Goal: Task Accomplishment & Management: Complete application form

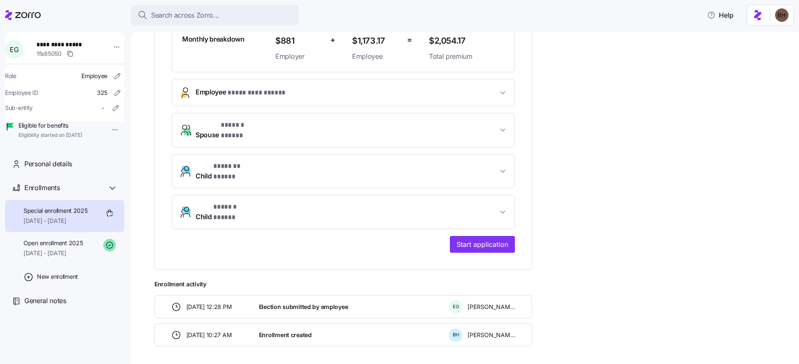
scroll to position [243, 0]
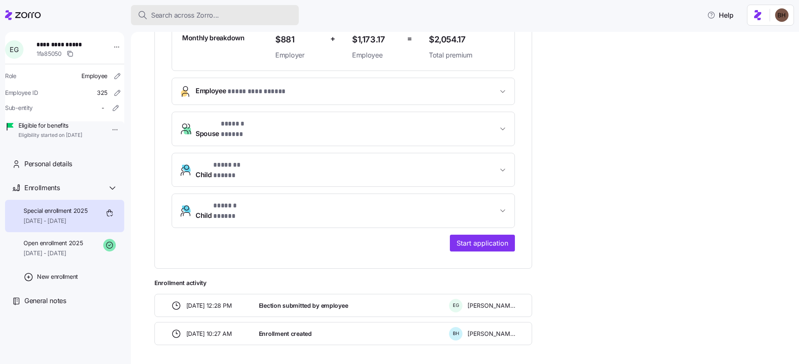
click at [194, 11] on span "Search across Zorro..." at bounding box center [185, 15] width 68 height 10
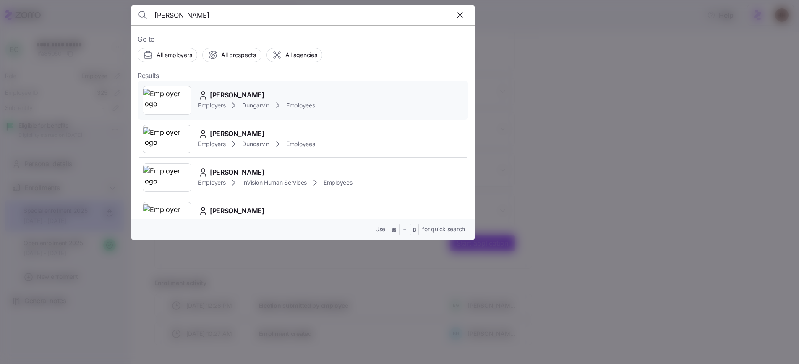
type input "[PERSON_NAME]"
click at [264, 94] on div "[PERSON_NAME]" at bounding box center [256, 95] width 117 height 10
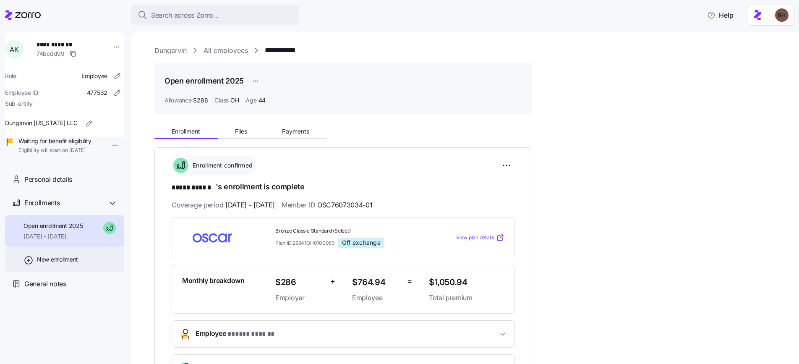
click at [60, 264] on span "New enrollment" at bounding box center [57, 259] width 41 height 8
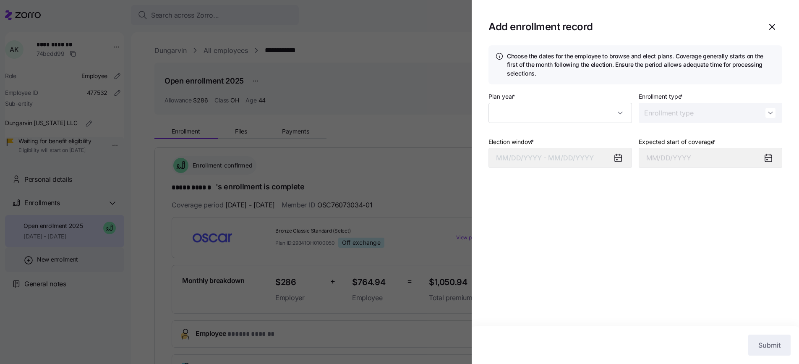
type input "2025"
type input "Special"
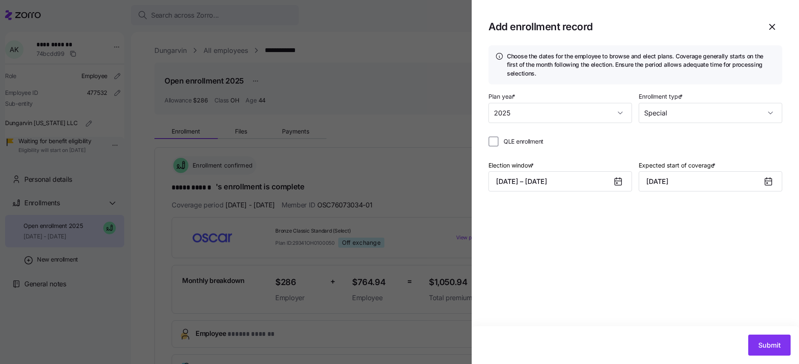
click at [771, 181] on icon at bounding box center [768, 181] width 7 height 0
click at [768, 183] on icon at bounding box center [768, 181] width 7 height 7
click at [585, 184] on button "[DATE] – [DATE]" at bounding box center [561, 181] width 144 height 20
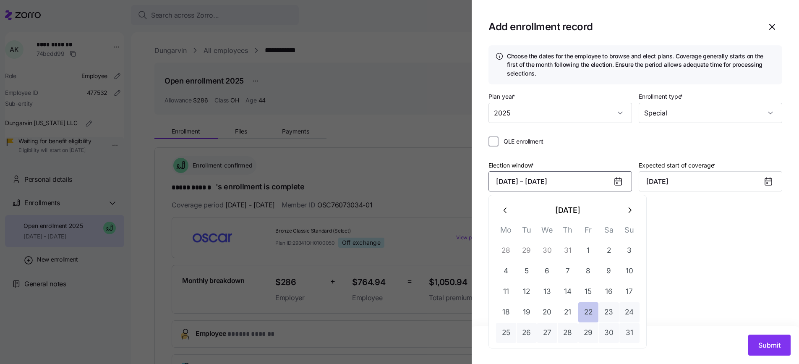
click at [586, 312] on button "22" at bounding box center [588, 312] width 20 height 20
click at [520, 335] on button "26" at bounding box center [527, 333] width 20 height 20
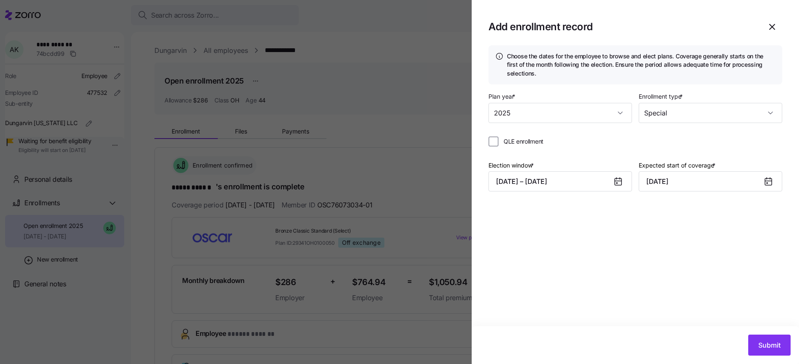
click at [770, 182] on icon at bounding box center [768, 181] width 7 height 7
click at [761, 181] on input "[DATE]" at bounding box center [711, 181] width 144 height 20
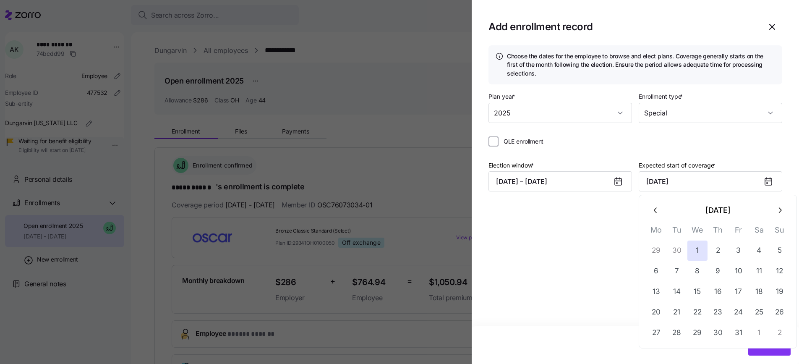
click at [653, 211] on icon "button" at bounding box center [655, 210] width 9 height 9
click at [660, 249] on button "1" at bounding box center [656, 251] width 20 height 20
type input "[DATE]"
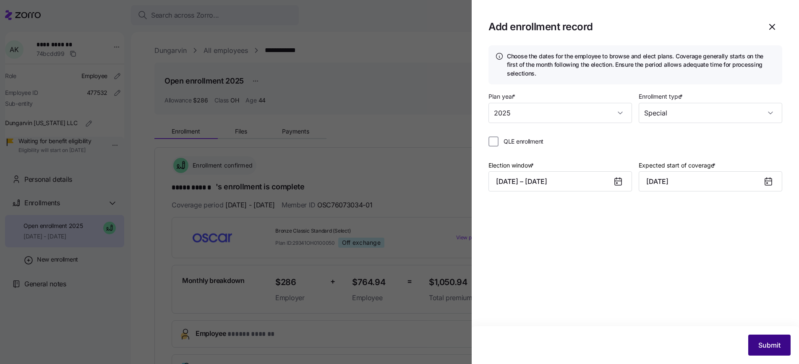
click at [759, 348] on span "Submit" at bounding box center [769, 345] width 22 height 10
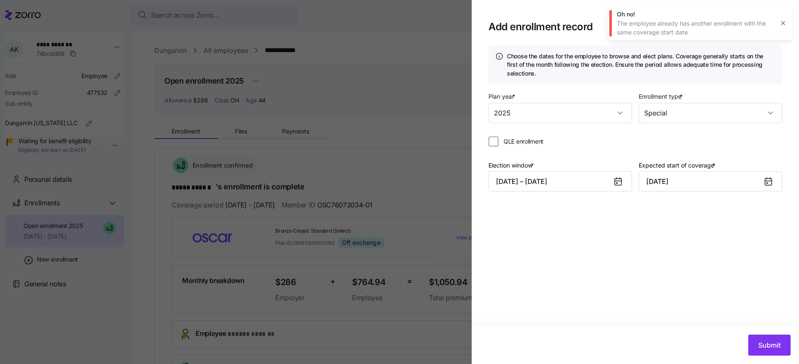
click at [786, 23] on icon "button" at bounding box center [783, 23] width 7 height 7
click at [774, 30] on icon "button" at bounding box center [772, 27] width 10 height 10
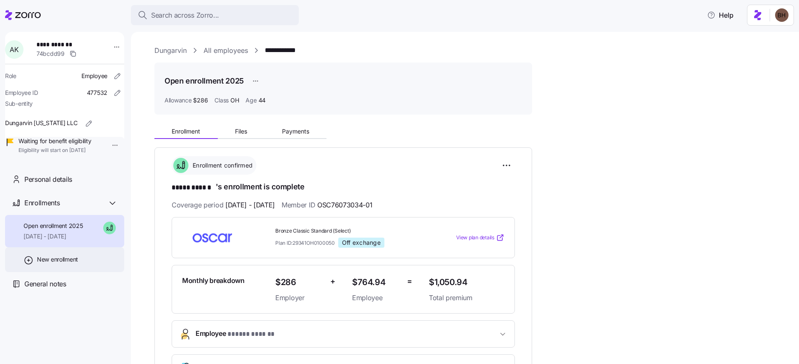
click at [64, 264] on span "New enrollment" at bounding box center [57, 259] width 41 height 8
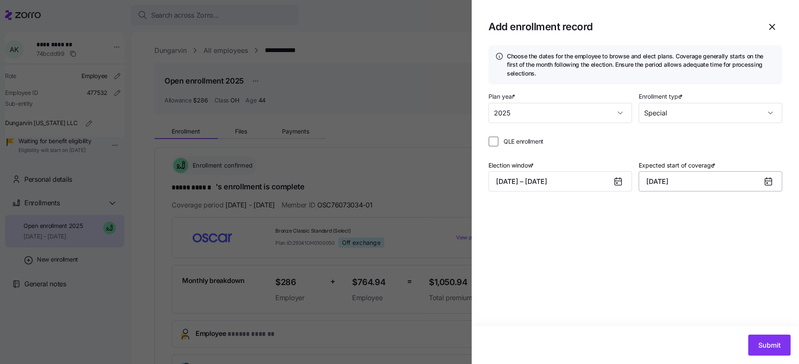
click at [669, 182] on input "[DATE]" at bounding box center [711, 181] width 144 height 20
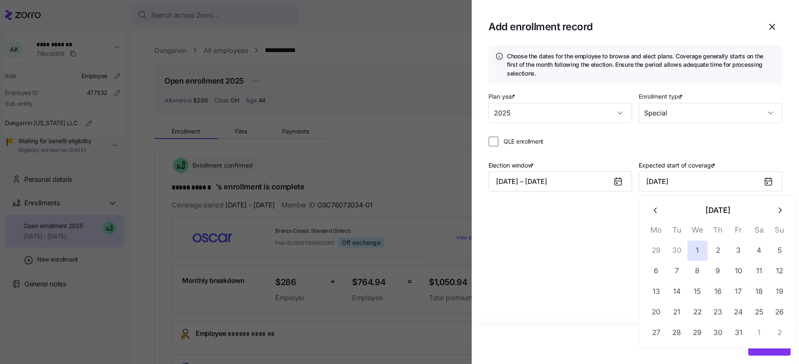
click at [658, 212] on icon "button" at bounding box center [655, 210] width 9 height 9
click at [702, 318] on button "24" at bounding box center [698, 312] width 20 height 20
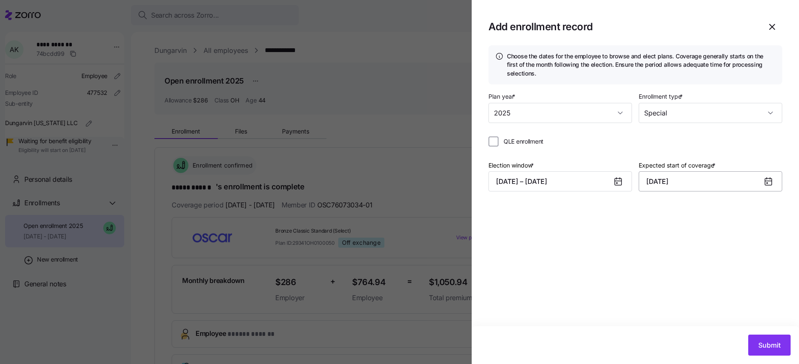
click at [665, 180] on input "[DATE]" at bounding box center [711, 181] width 144 height 20
click at [774, 207] on button "button" at bounding box center [780, 210] width 20 height 20
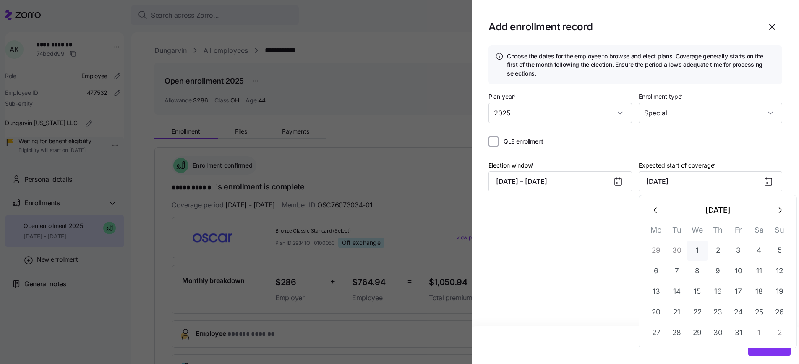
click at [698, 252] on button "1" at bounding box center [698, 251] width 20 height 20
type input "[DATE]"
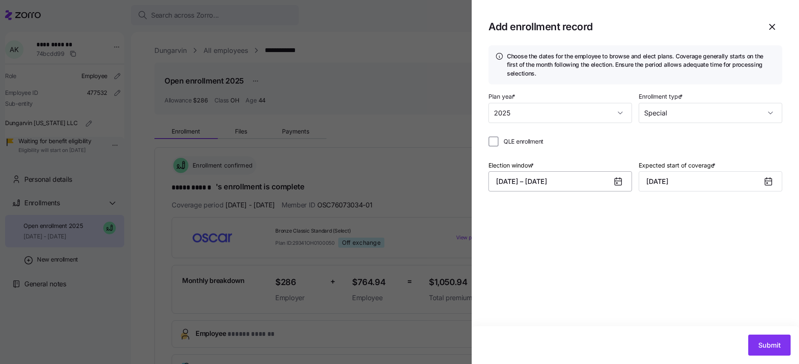
click at [585, 186] on button "[DATE] – [DATE]" at bounding box center [561, 181] width 144 height 20
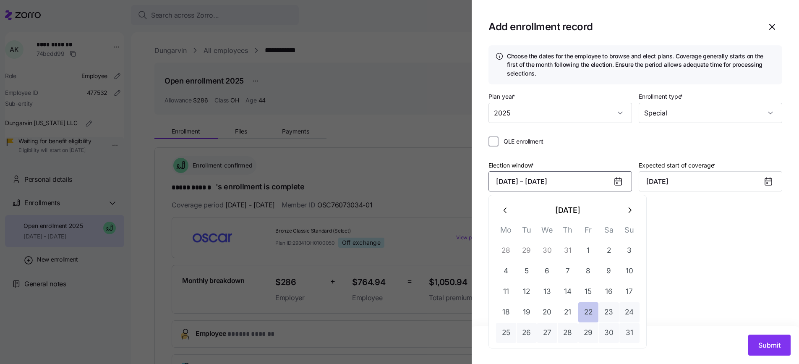
click at [587, 311] on button "22" at bounding box center [588, 312] width 20 height 20
click at [522, 334] on button "26" at bounding box center [527, 333] width 20 height 20
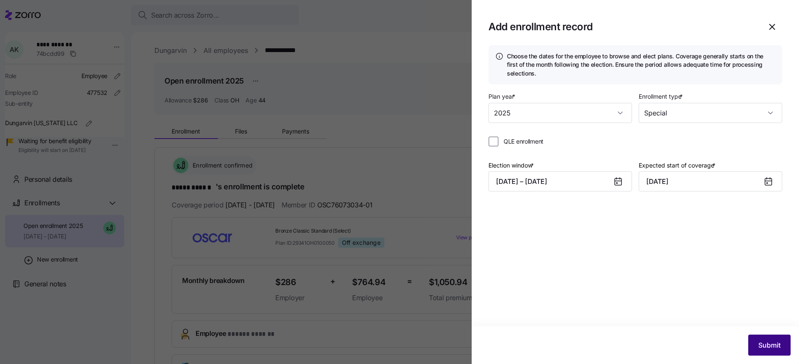
click at [765, 342] on span "Submit" at bounding box center [769, 345] width 22 height 10
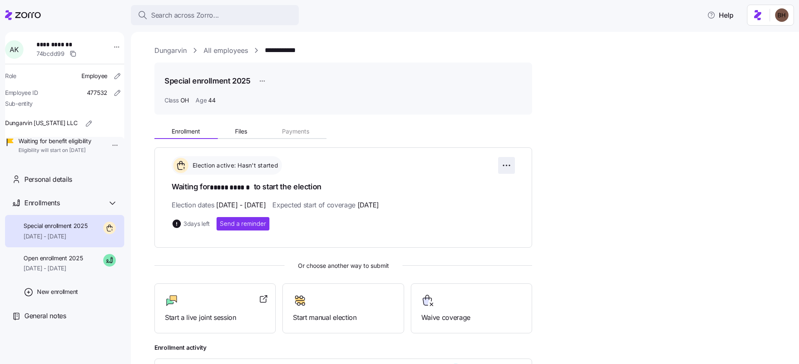
click at [510, 164] on html "**********" at bounding box center [399, 179] width 799 height 359
click at [574, 218] on html "**********" at bounding box center [399, 179] width 799 height 359
click at [81, 272] on span "[DATE] - [DATE]" at bounding box center [53, 268] width 59 height 8
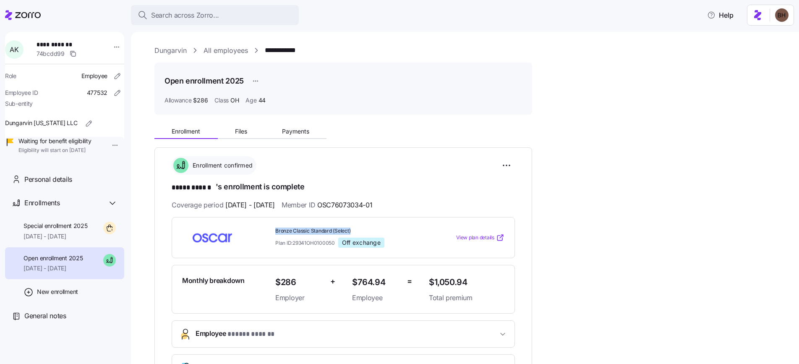
drag, startPoint x: 275, startPoint y: 231, endPoint x: 359, endPoint y: 230, distance: 83.5
click at [359, 230] on span "Bronze Classic Standard (Select)" at bounding box center [348, 231] width 147 height 7
copy span "Bronze Classic Standard (Select)"
click at [209, 18] on span "Search across Zorro..." at bounding box center [185, 15] width 68 height 10
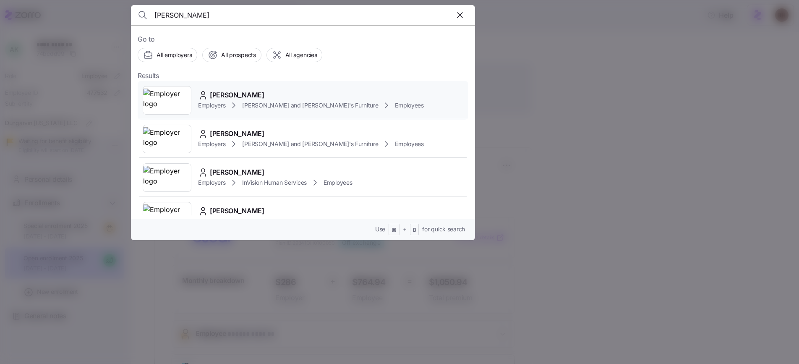
type input "[PERSON_NAME]"
click at [258, 95] on span "[PERSON_NAME]" at bounding box center [237, 95] width 55 height 10
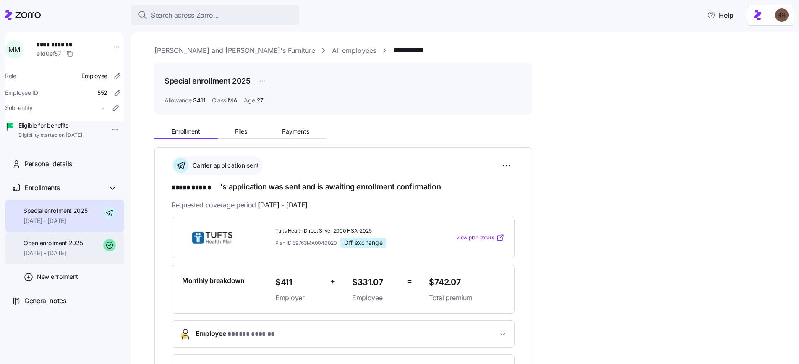
click at [66, 257] on span "[DATE] - [DATE]" at bounding box center [53, 253] width 59 height 8
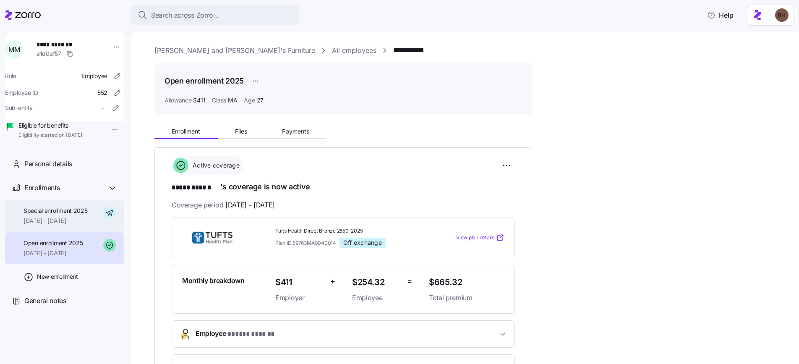
click at [55, 225] on span "[DATE] - [DATE]" at bounding box center [56, 221] width 64 height 8
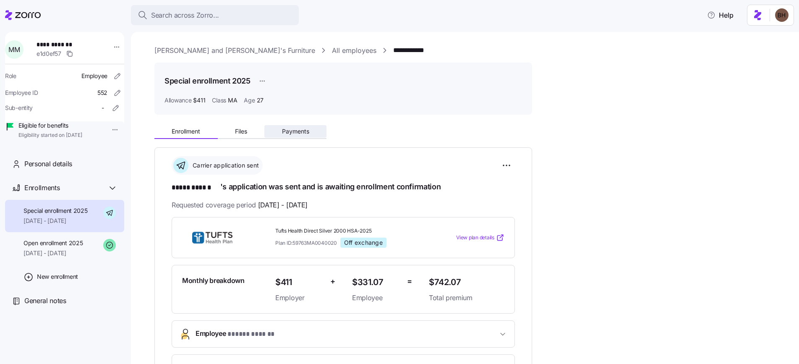
click at [296, 133] on span "Payments" at bounding box center [295, 131] width 27 height 6
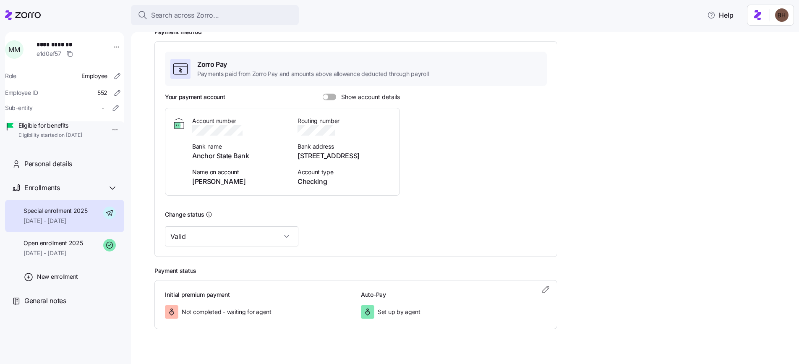
scroll to position [135, 0]
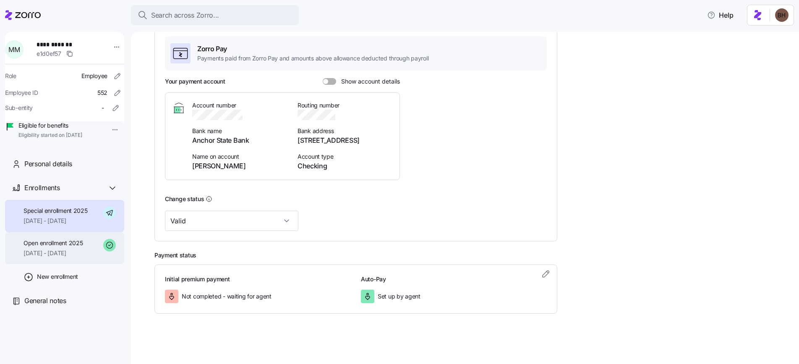
click at [55, 257] on span "[DATE] - [DATE]" at bounding box center [53, 253] width 59 height 8
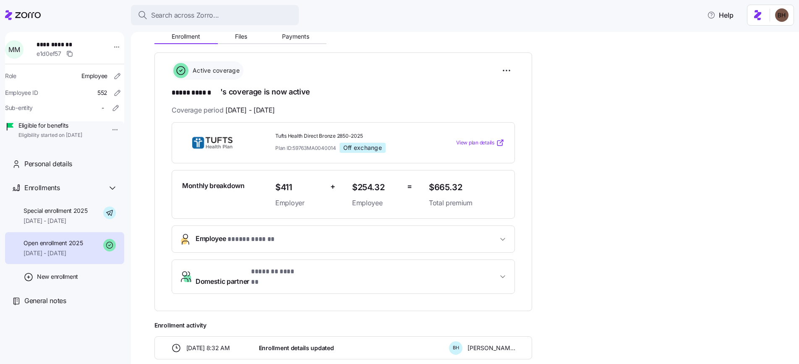
scroll to position [3, 0]
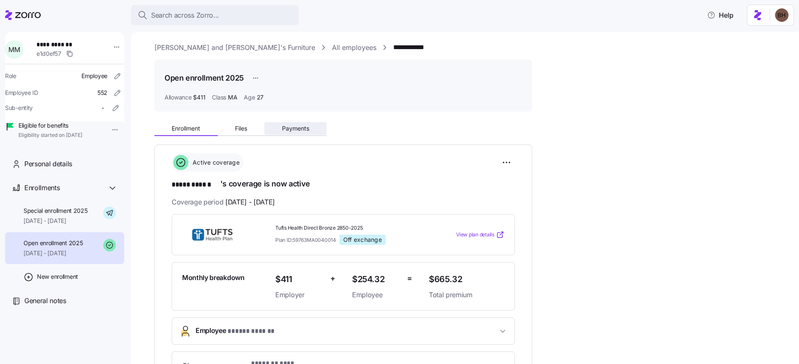
click at [290, 130] on span "Payments" at bounding box center [295, 129] width 27 height 6
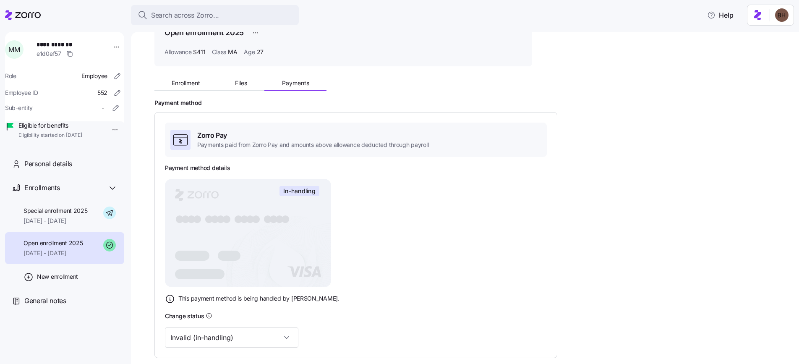
scroll to position [57, 0]
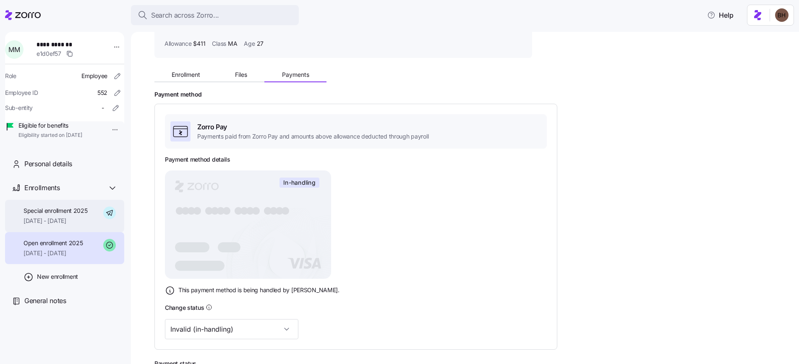
click at [52, 225] on span "[DATE] - [DATE]" at bounding box center [56, 221] width 64 height 8
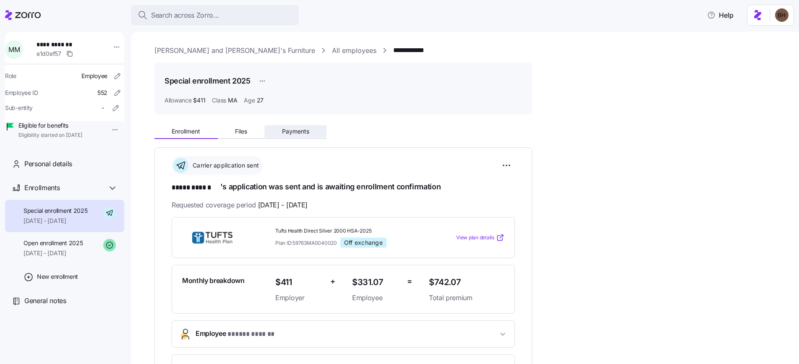
click at [299, 130] on span "Payments" at bounding box center [295, 131] width 27 height 6
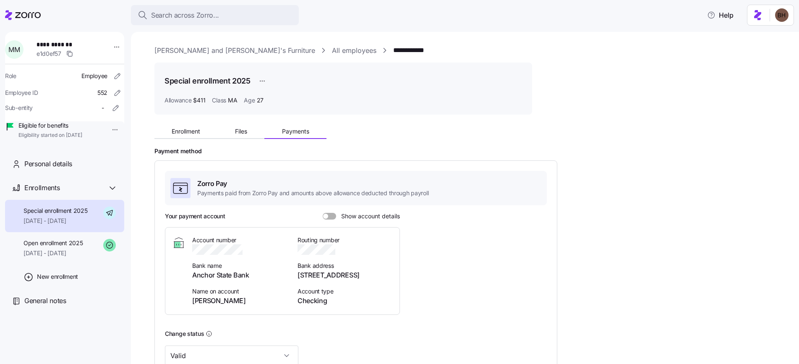
click at [325, 214] on span at bounding box center [325, 216] width 5 height 5
click at [323, 213] on input "Show account details" at bounding box center [323, 213] width 0 height 0
click at [327, 214] on span at bounding box center [327, 216] width 8 height 7
click at [323, 213] on input "Show account details" at bounding box center [323, 213] width 0 height 0
